Goal: Task Accomplishment & Management: Use online tool/utility

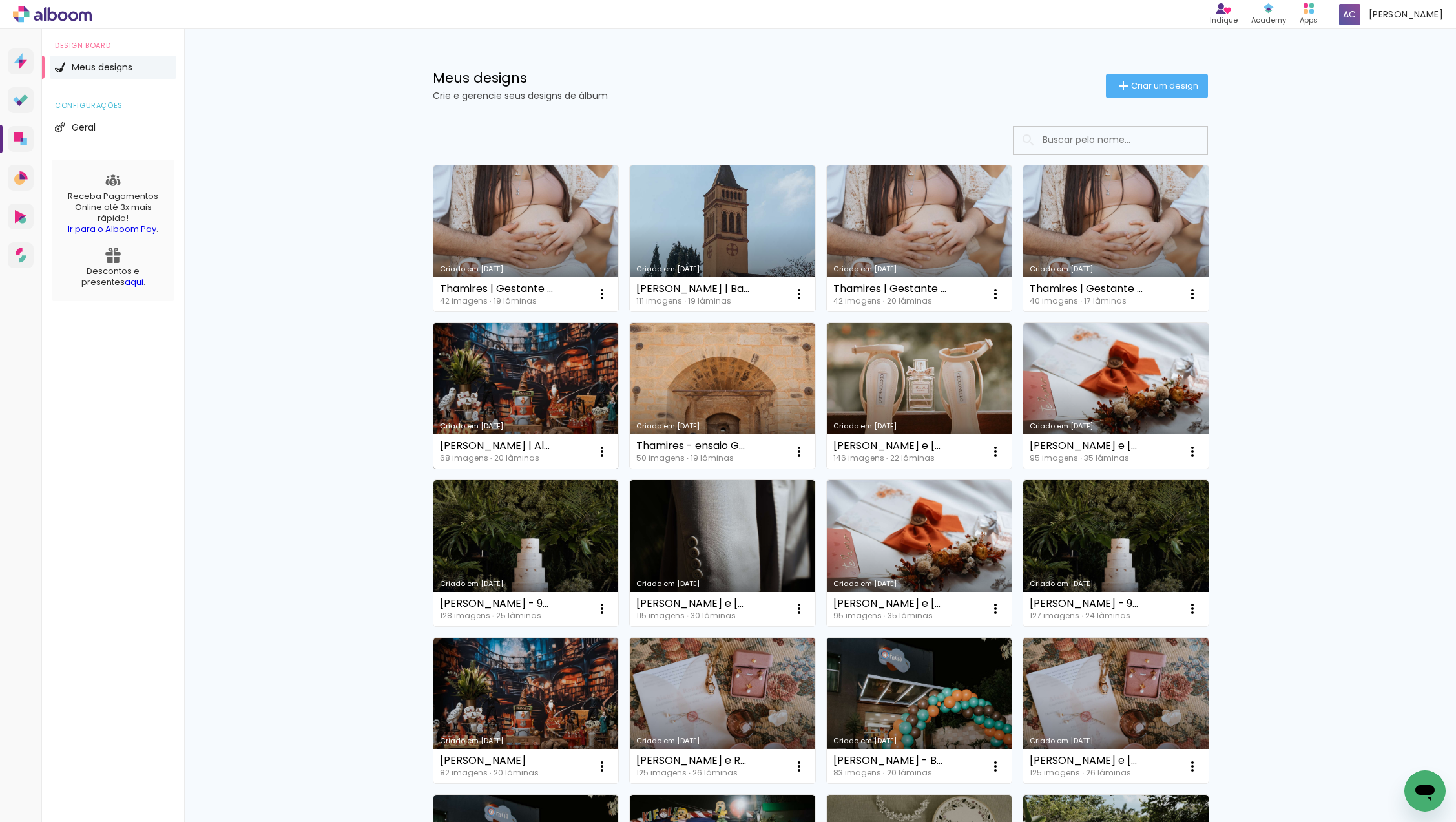
click at [539, 372] on link "Criado em 28/08/25" at bounding box center [526, 396] width 185 height 146
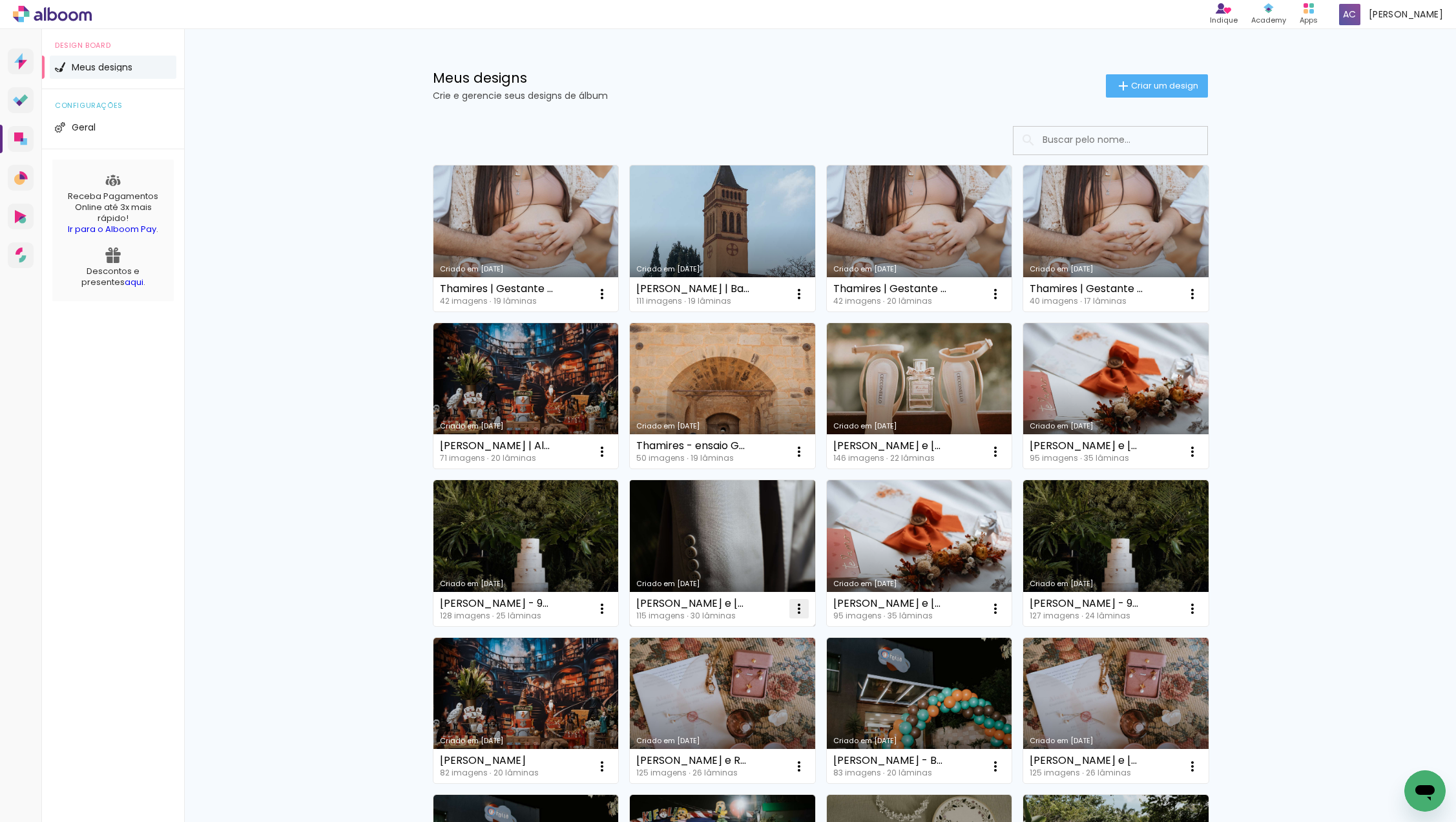
click at [798, 609] on iron-icon at bounding box center [799, 609] width 16 height 16
click at [770, 660] on span "Fazer uma cópia" at bounding box center [750, 664] width 75 height 9
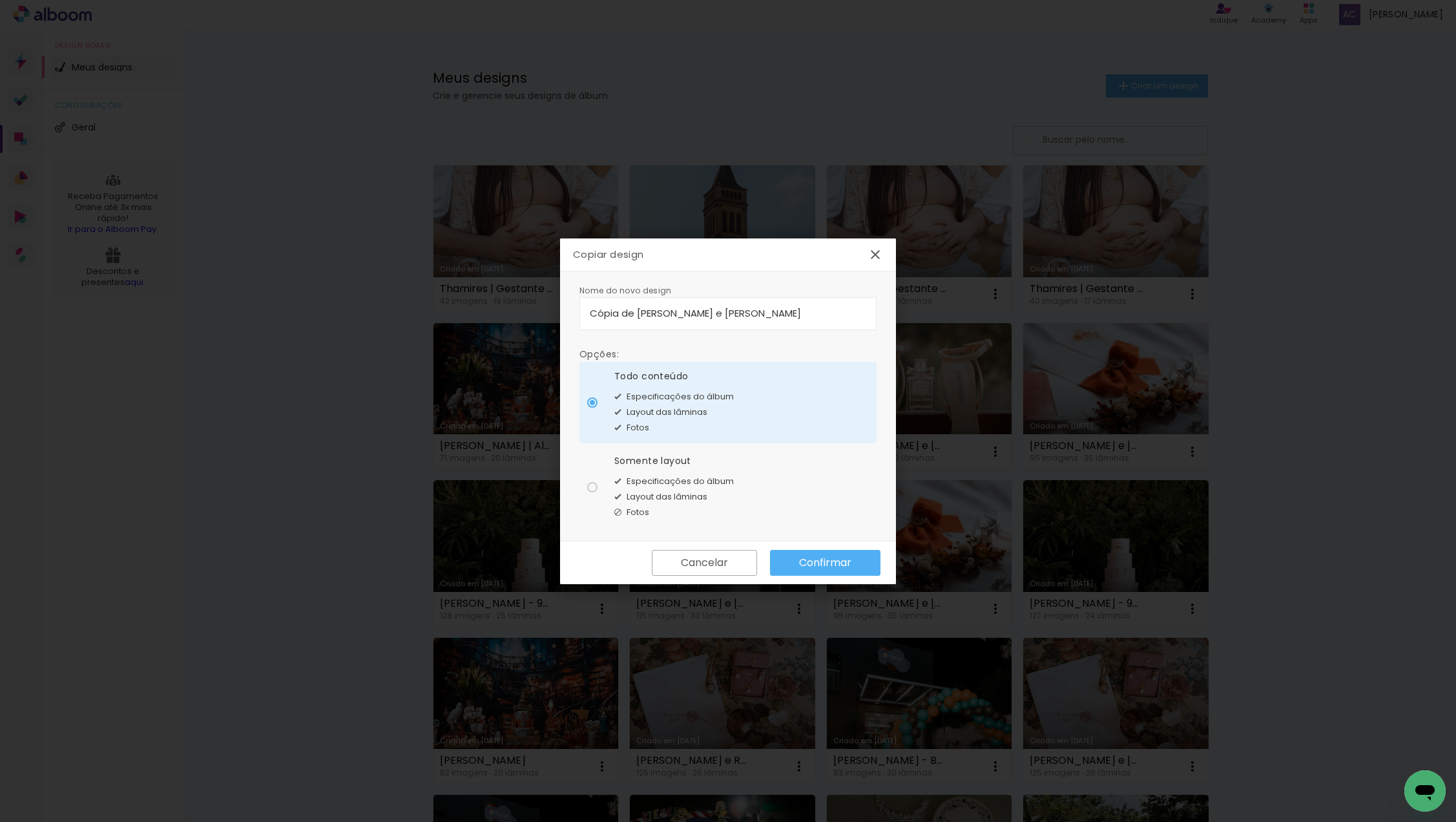
click at [638, 311] on input "Cópia de Marina e Douglas" at bounding box center [728, 313] width 276 height 15
type input "[PERSON_NAME] e [PERSON_NAME] | ALTERAÇÃO"
type paper-input "[PERSON_NAME] e [PERSON_NAME] | ALTERAÇÃO"
click at [0, 0] on slot "Confirmar" at bounding box center [0, 0] width 0 height 0
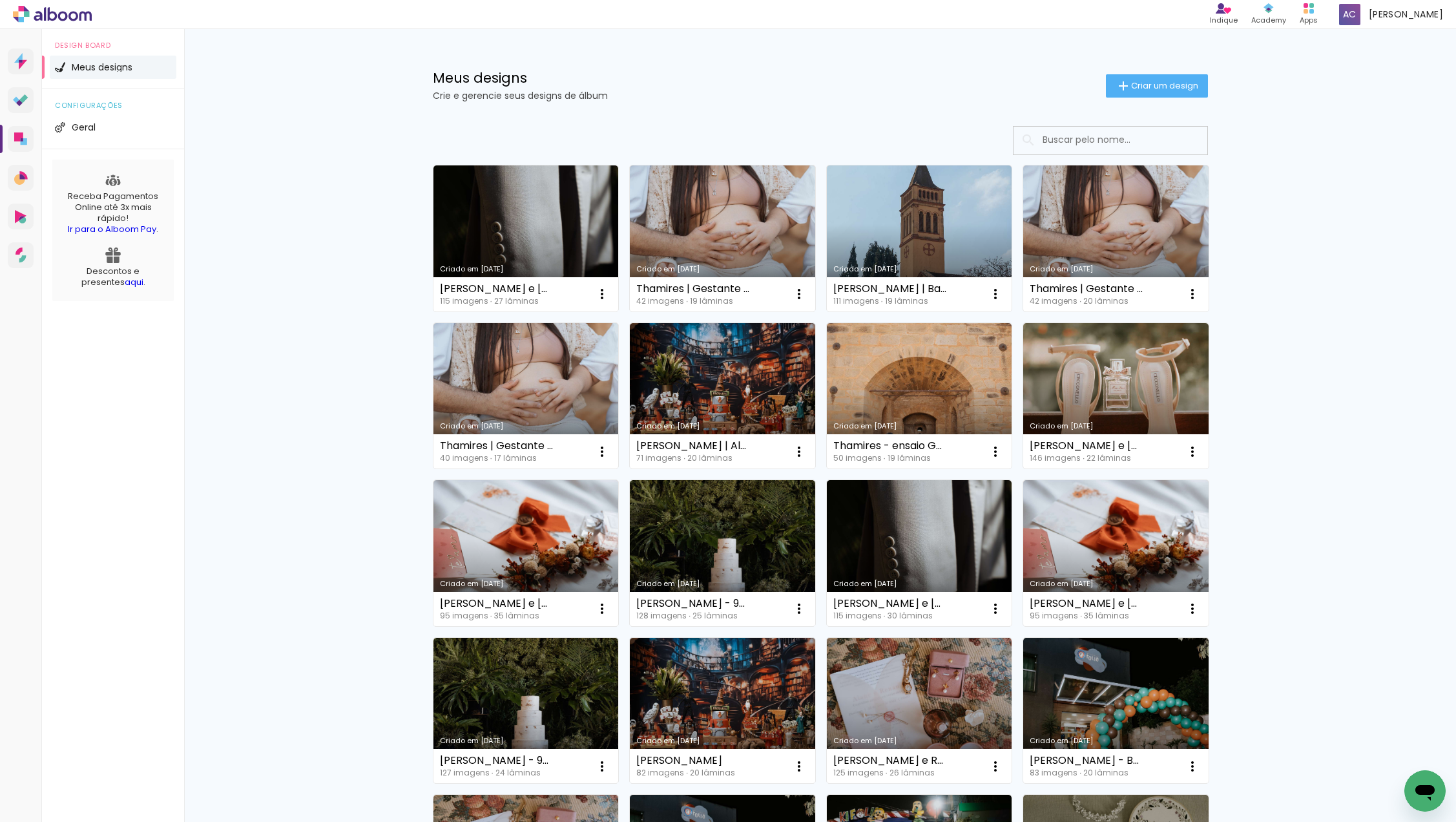
click at [1257, 130] on div "Meus designs Crie e gerencie seus designs de álbum Criar um design Criado em [D…" at bounding box center [820, 716] width 1272 height 1374
